Goal: Task Accomplishment & Management: Use online tool/utility

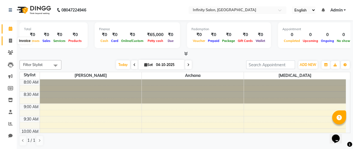
click at [9, 39] on icon at bounding box center [10, 40] width 3 height 4
select select "service"
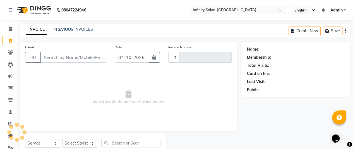
type input "0043"
select select "8935"
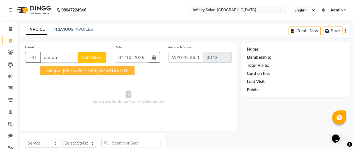
click at [56, 68] on span "Dimpal [PERSON_NAME]" at bounding box center [73, 70] width 52 height 6
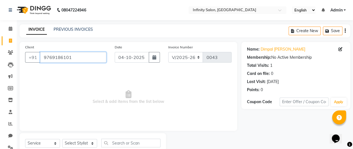
click at [71, 56] on input "9769186101" at bounding box center [73, 57] width 66 height 11
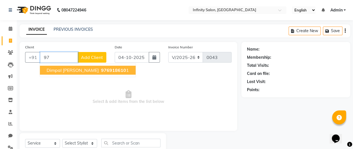
type input "9"
click at [66, 72] on span "Dimpal [PERSON_NAME]" at bounding box center [73, 70] width 52 height 6
type input "9769186101"
